Goal: Task Accomplishment & Management: Use online tool/utility

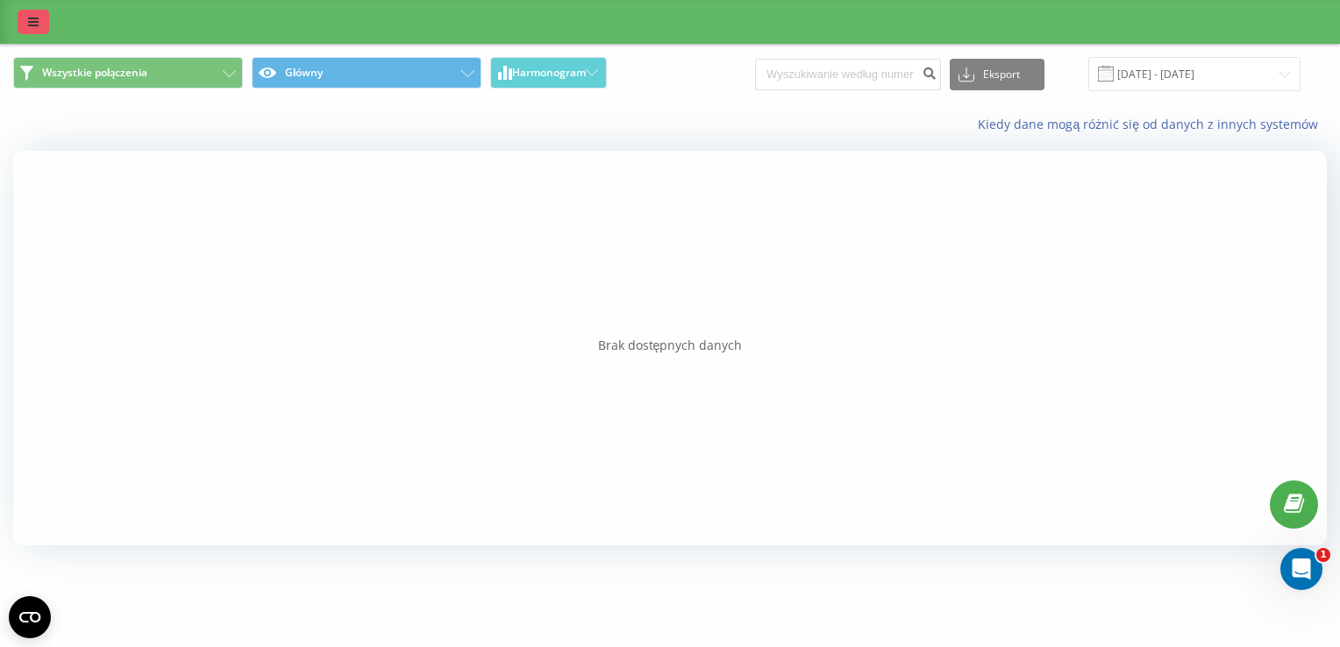
click at [24, 25] on link at bounding box center [34, 22] width 32 height 25
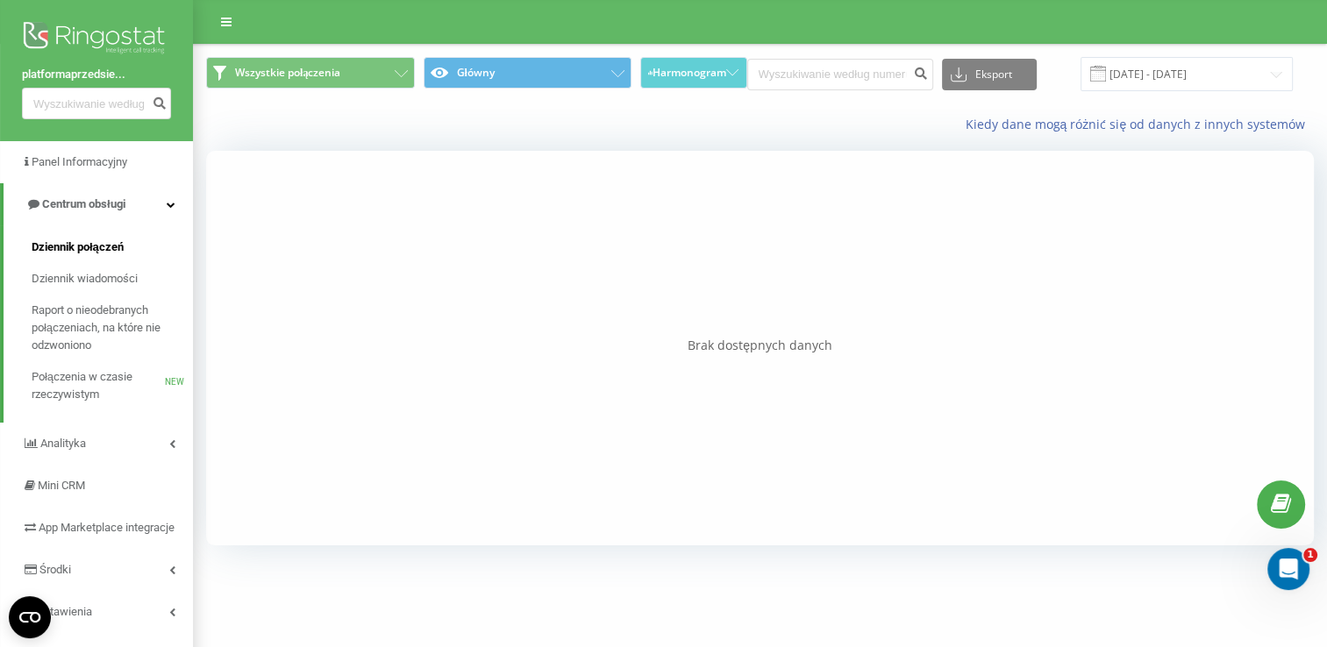
click at [84, 238] on span "Dziennik połączeń" at bounding box center [78, 247] width 92 height 18
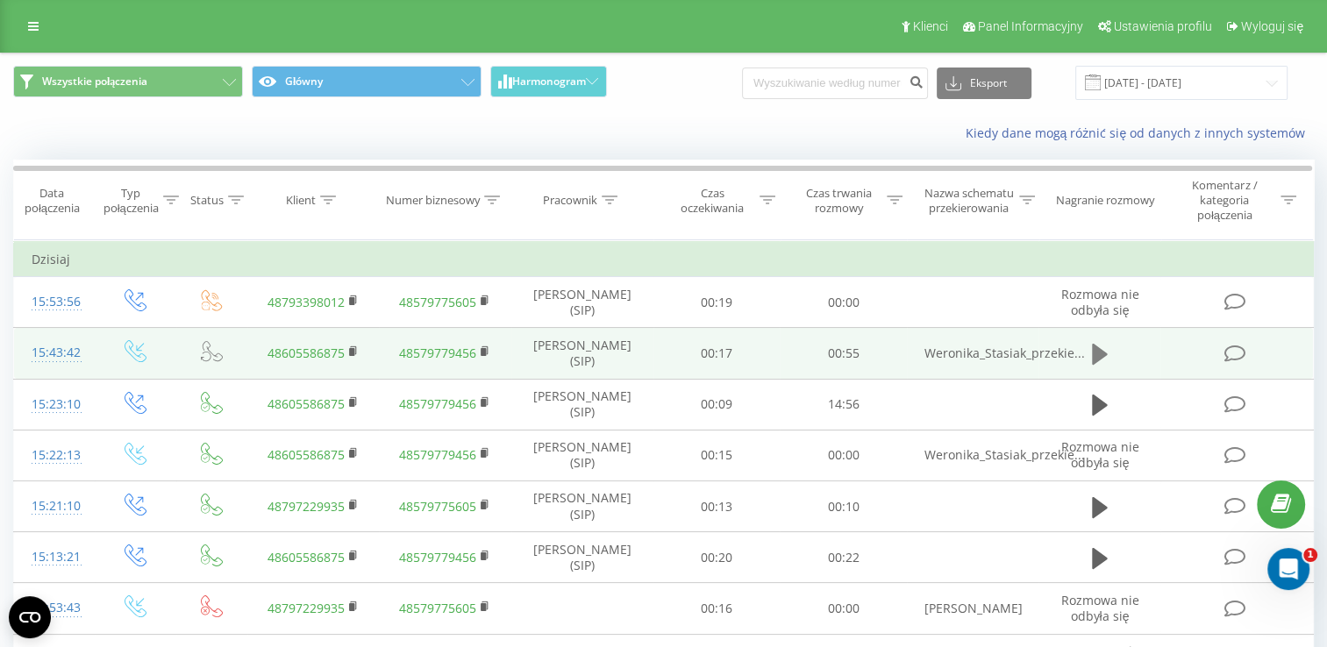
click at [1097, 358] on icon at bounding box center [1100, 354] width 16 height 21
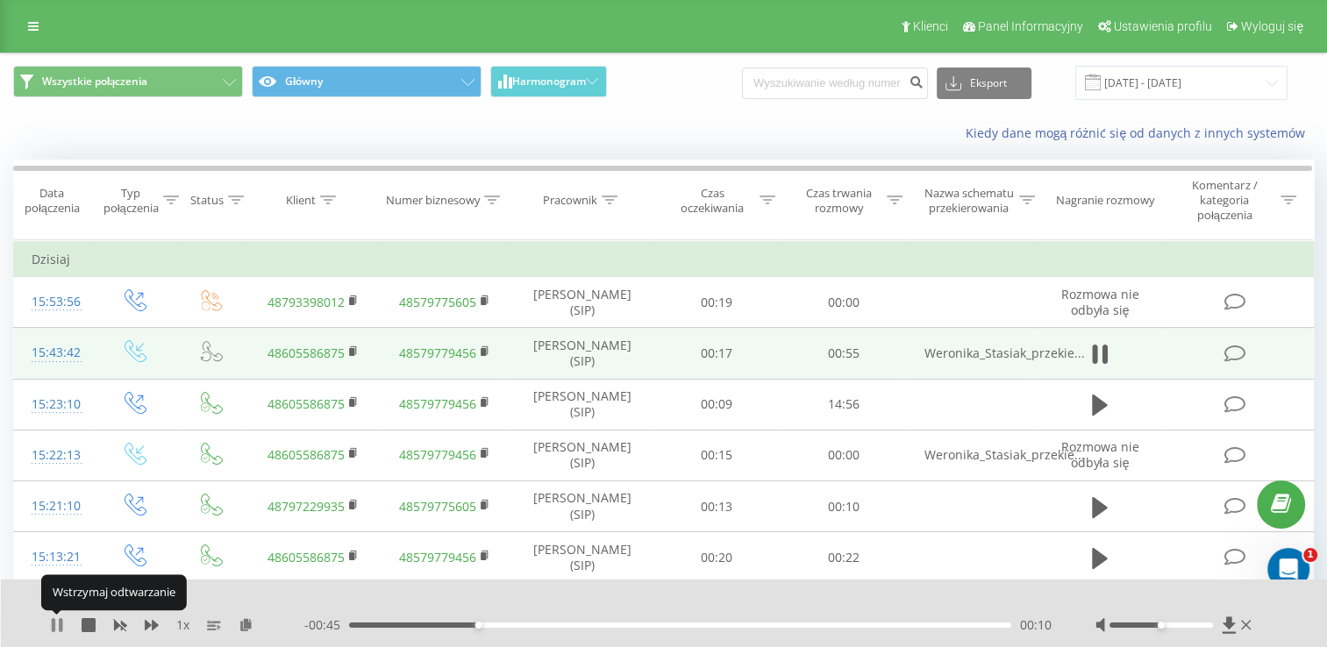
click at [53, 625] on icon at bounding box center [54, 625] width 4 height 14
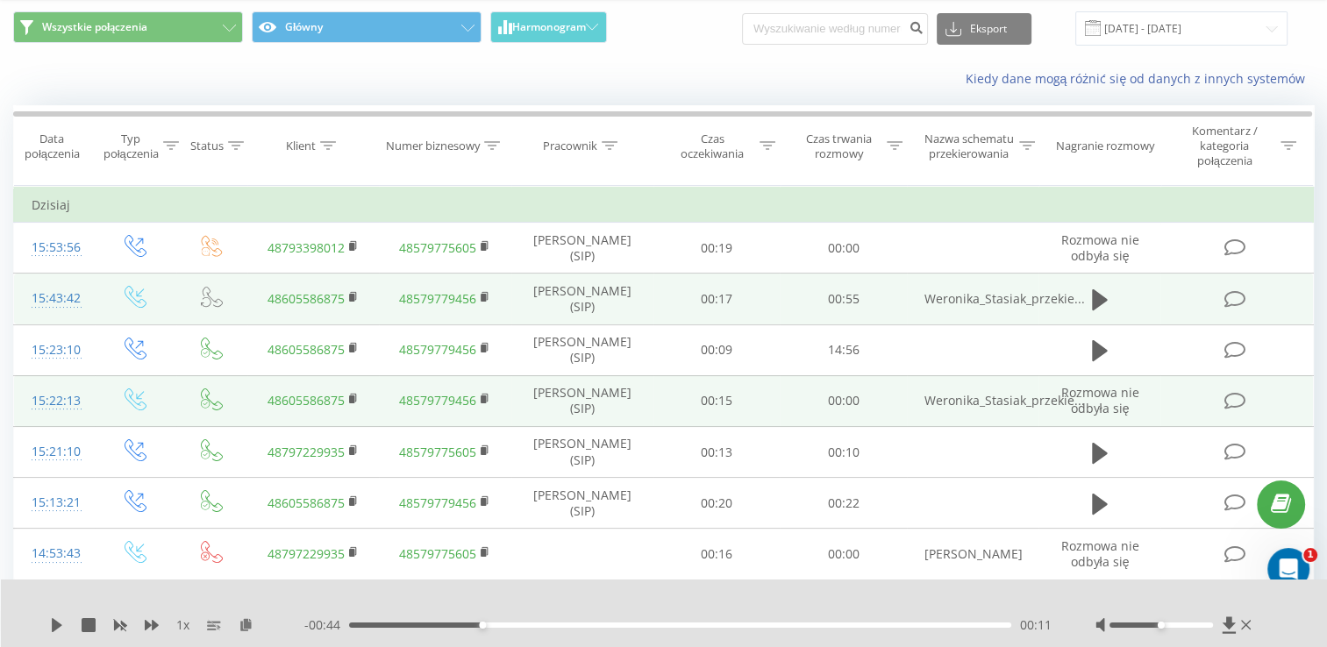
scroll to position [56, 0]
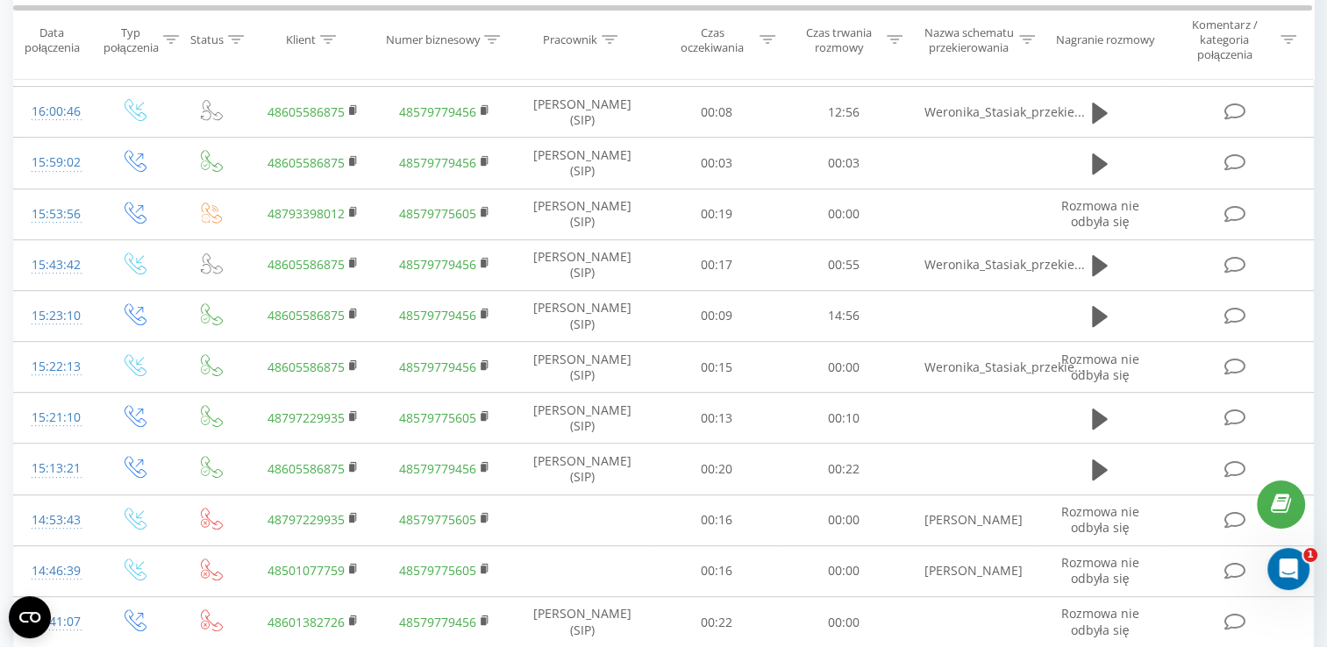
scroll to position [965, 0]
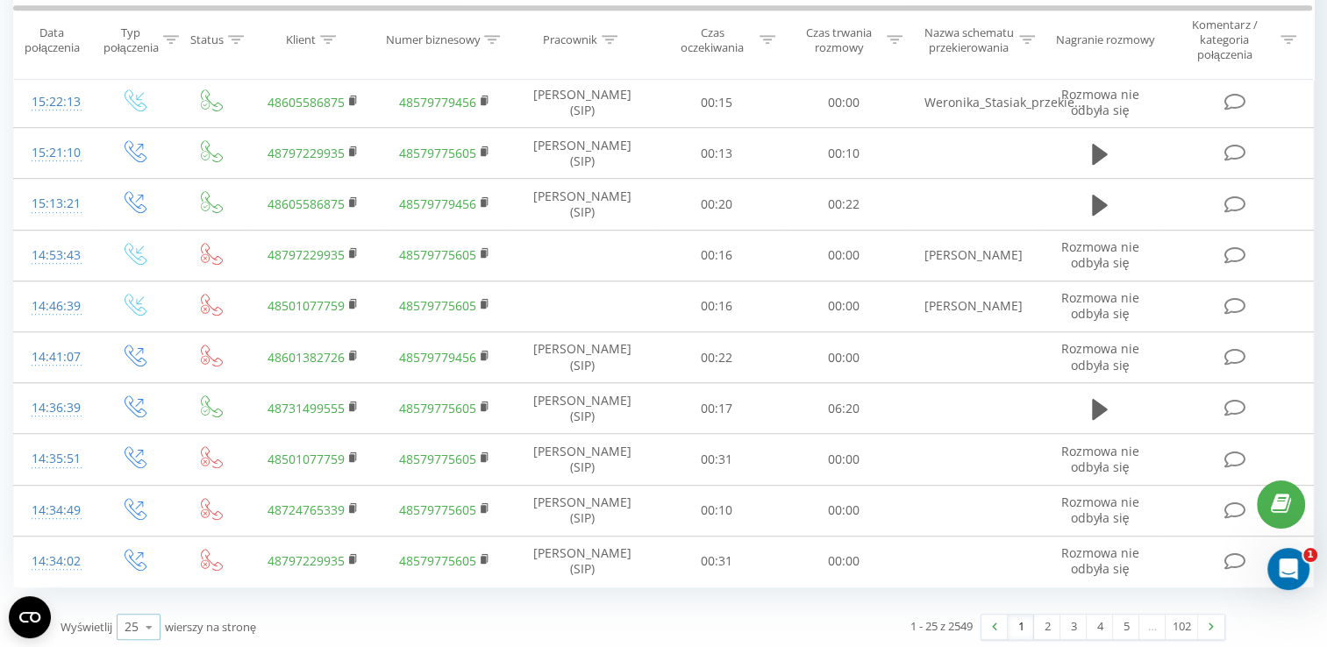
click at [137, 623] on icon at bounding box center [149, 627] width 26 height 34
click at [140, 606] on div "100" at bounding box center [138, 601] width 42 height 25
